Goal: Navigation & Orientation: Find specific page/section

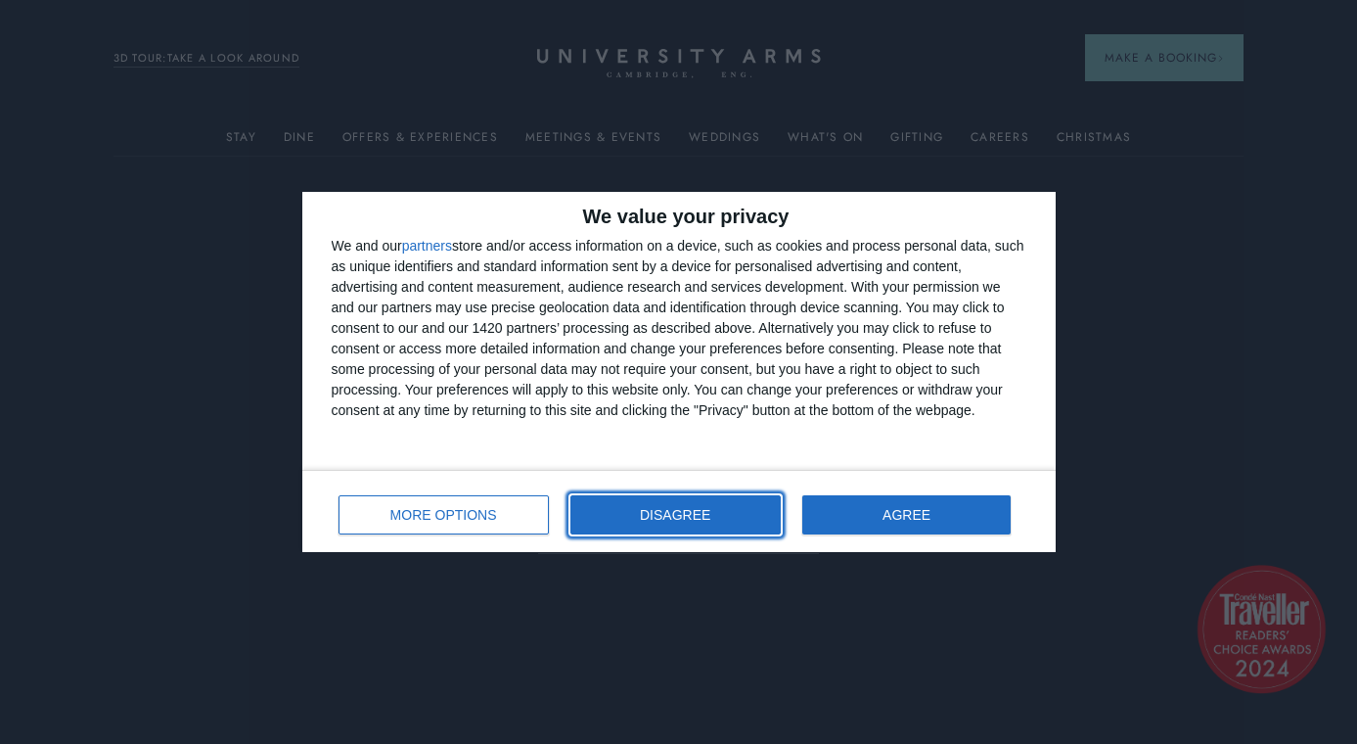
click at [721, 517] on button "DISAGREE" at bounding box center [676, 514] width 210 height 39
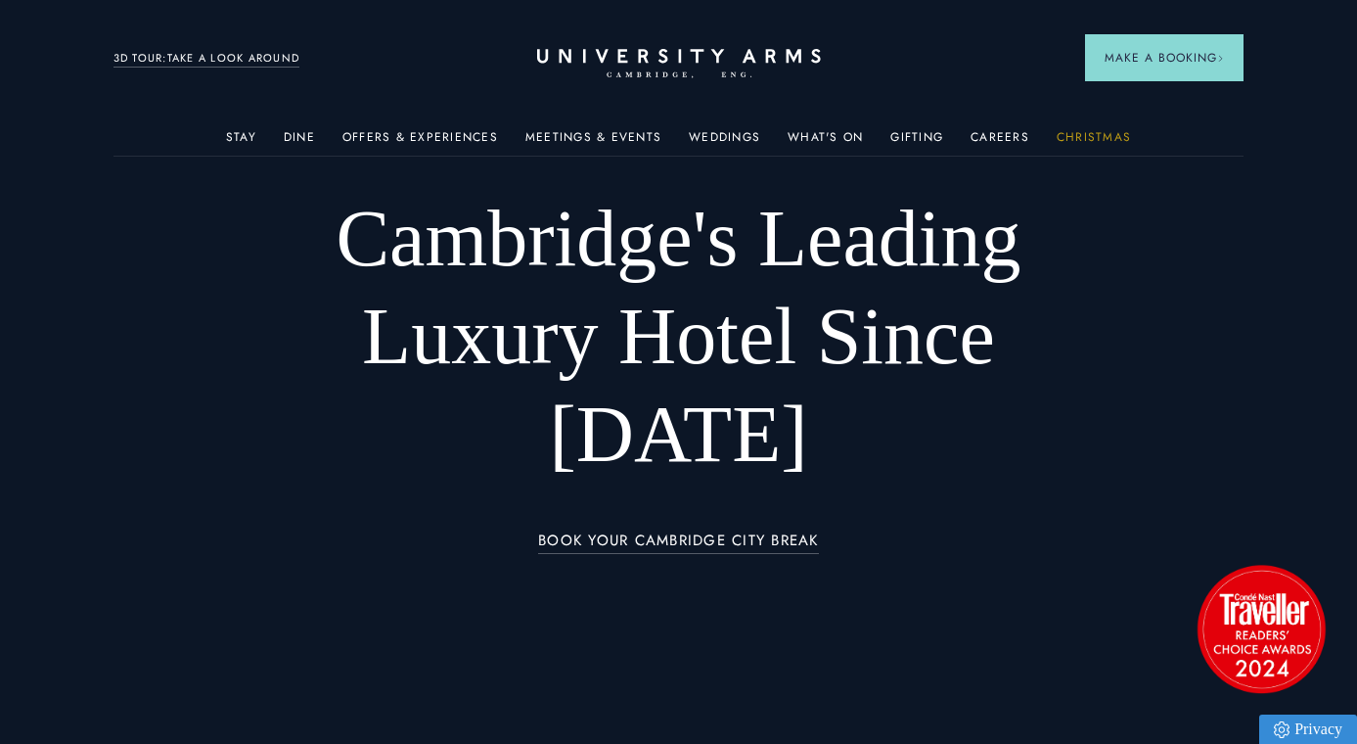
click at [1094, 141] on link "Christmas" at bounding box center [1094, 142] width 74 height 25
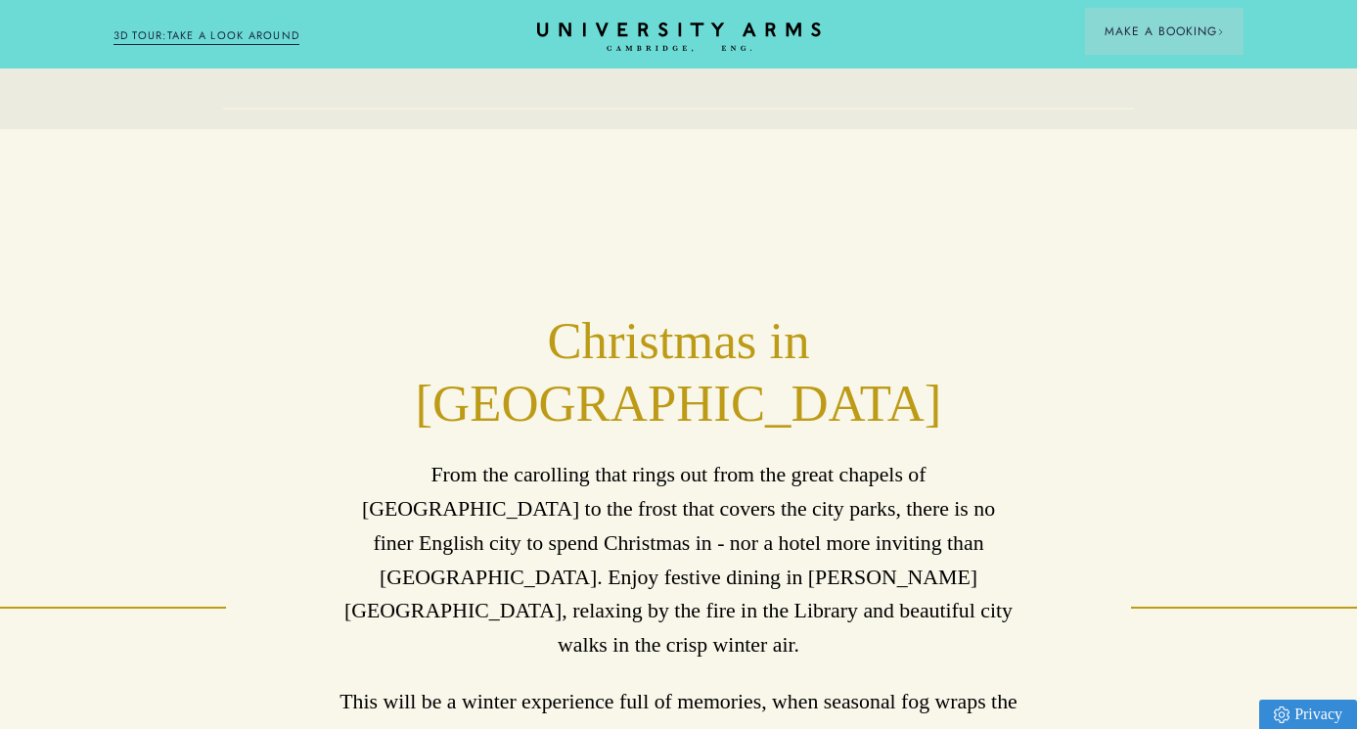
scroll to position [717, 0]
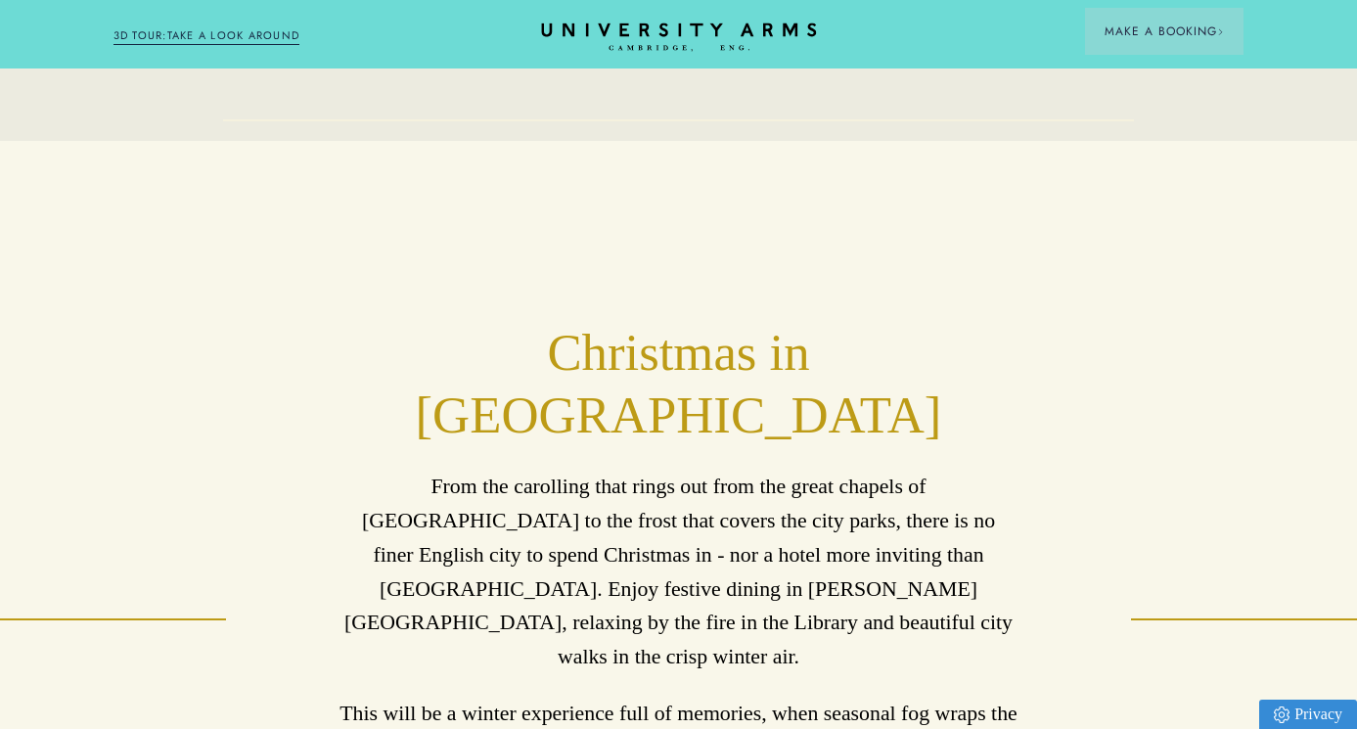
click at [671, 37] on icon "CAMBRIDGE’S LEADING LUXURY HOTEL SINCE [DATE]" at bounding box center [678, 37] width 275 height 29
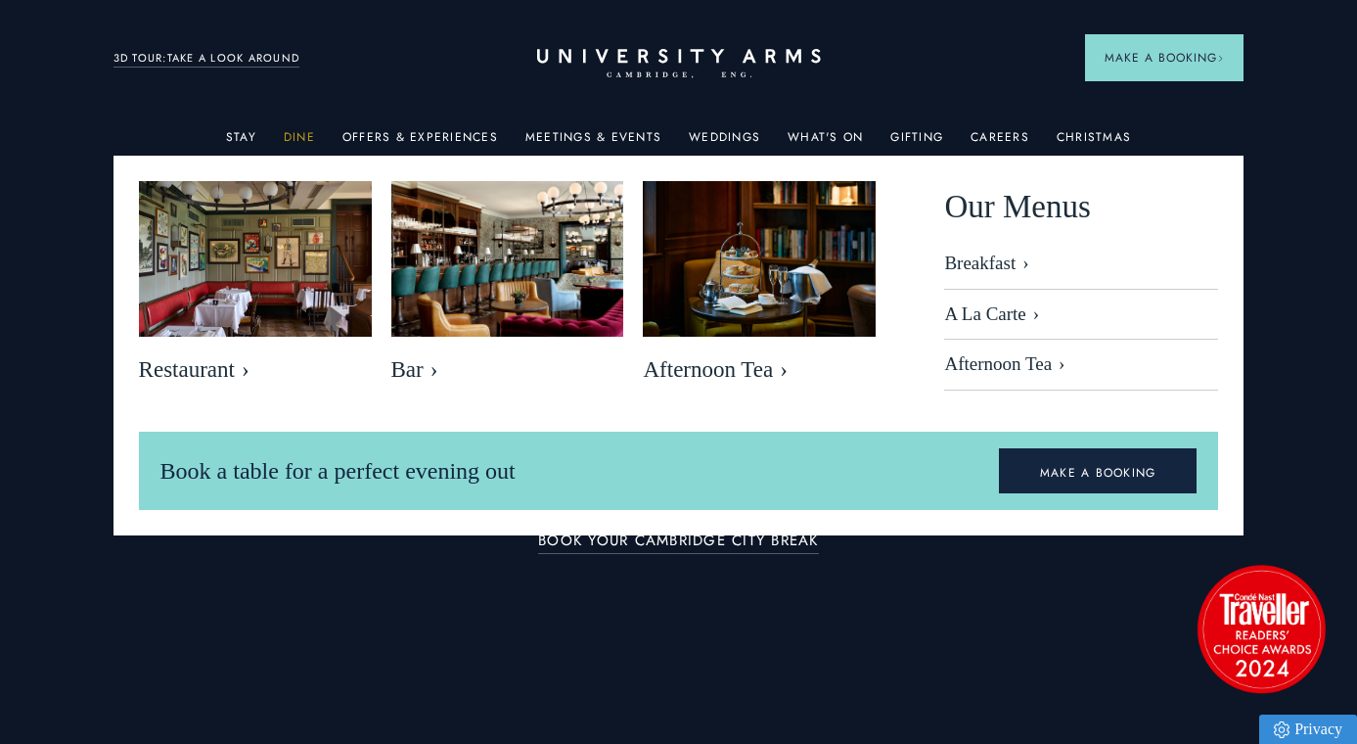
click at [304, 136] on link "Dine" at bounding box center [299, 142] width 31 height 25
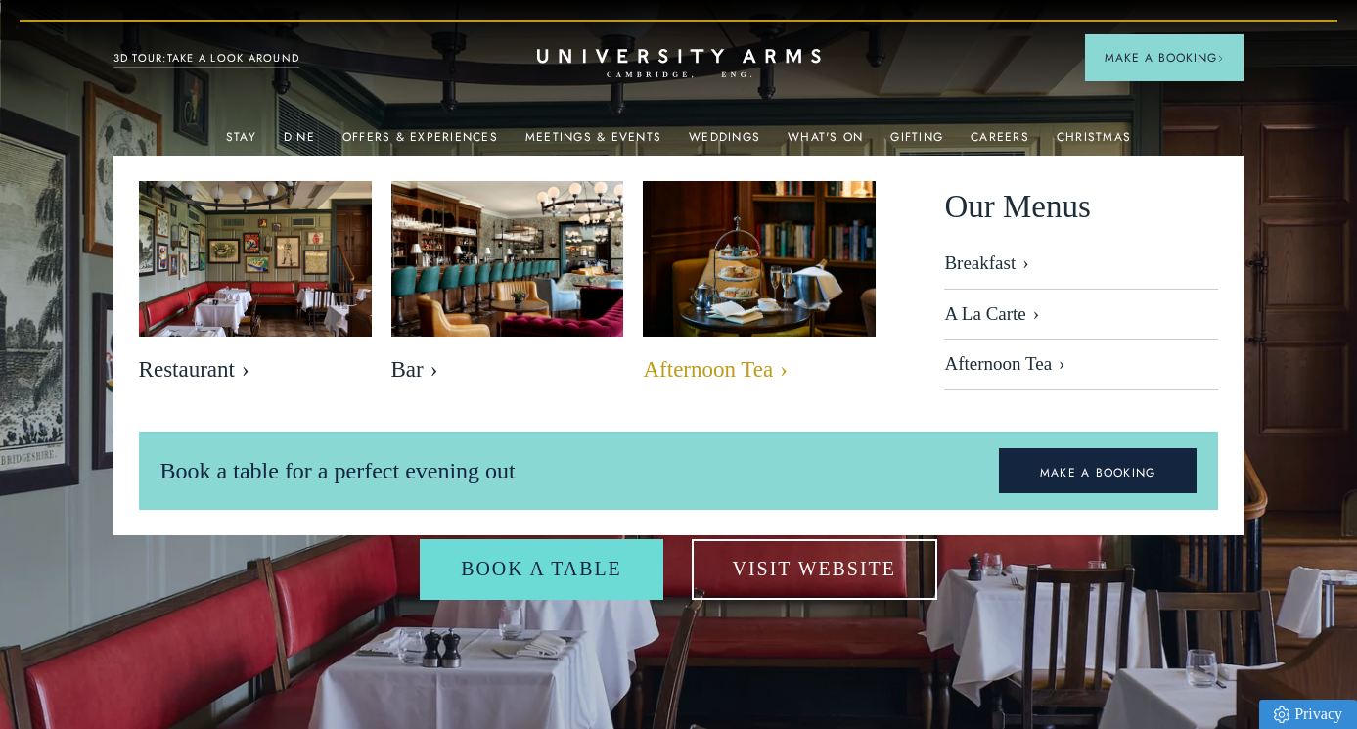
click at [744, 299] on img at bounding box center [760, 258] width 268 height 178
